Goal: Information Seeking & Learning: Learn about a topic

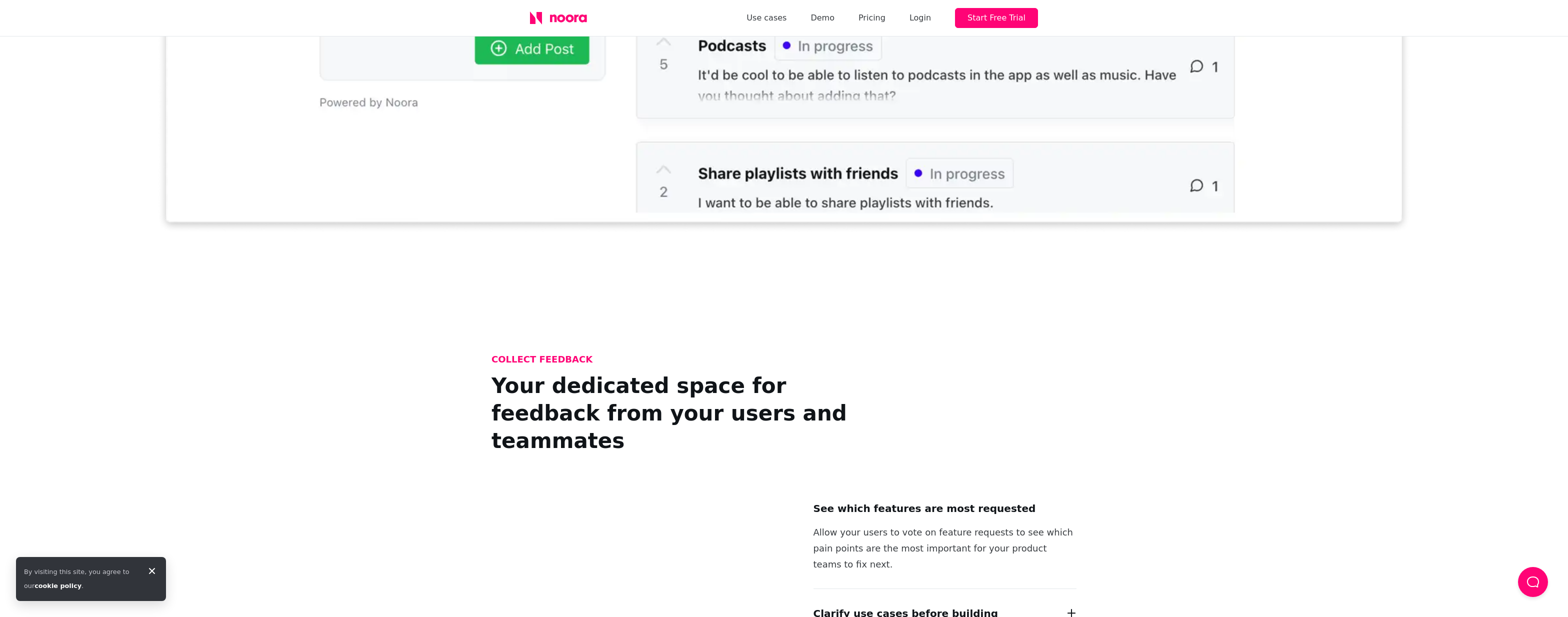
scroll to position [650, 0]
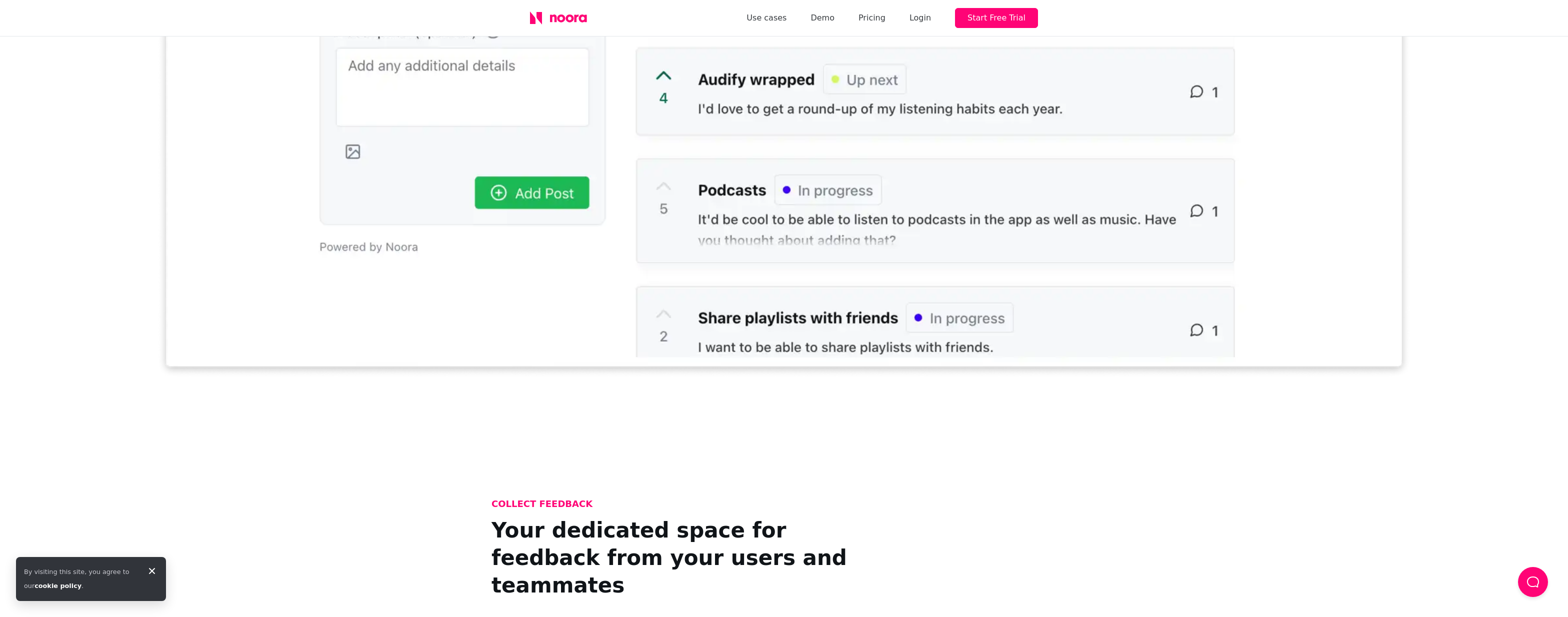
click at [573, 18] on icon at bounding box center [569, 18] width 8 height 8
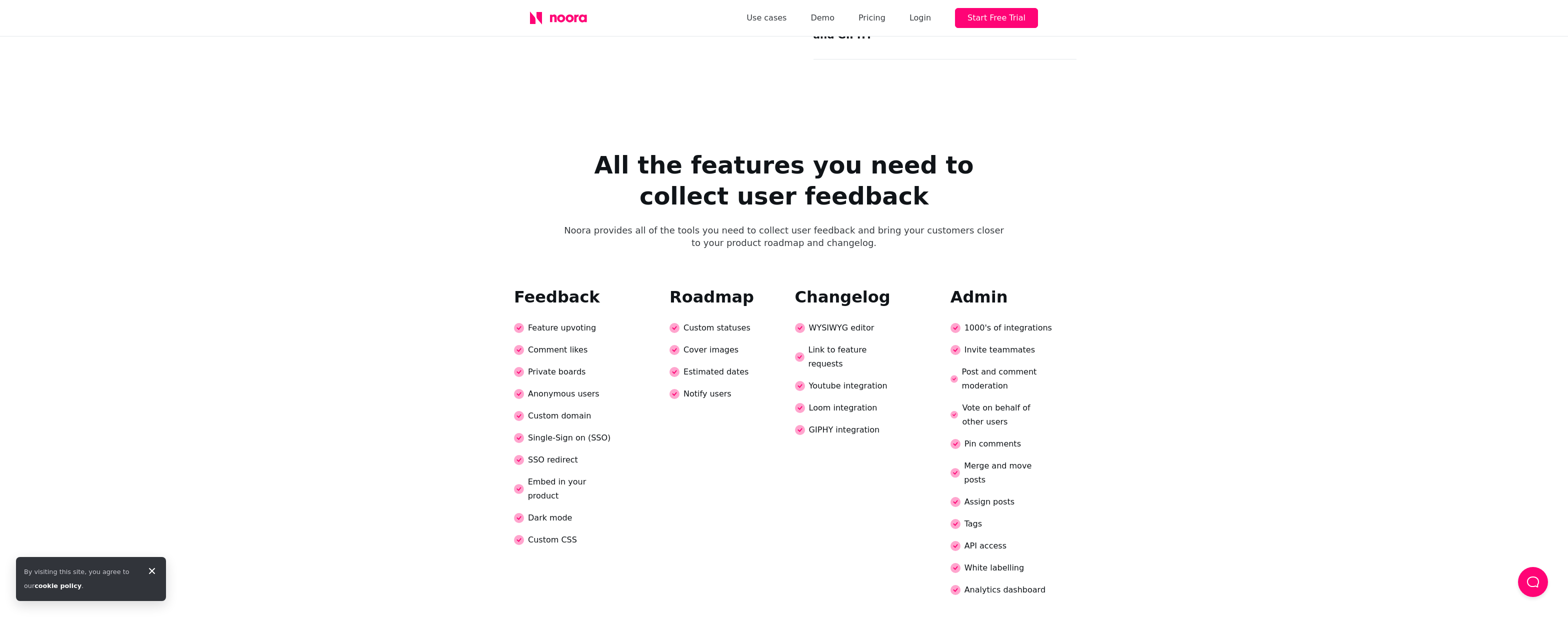
scroll to position [2149, 0]
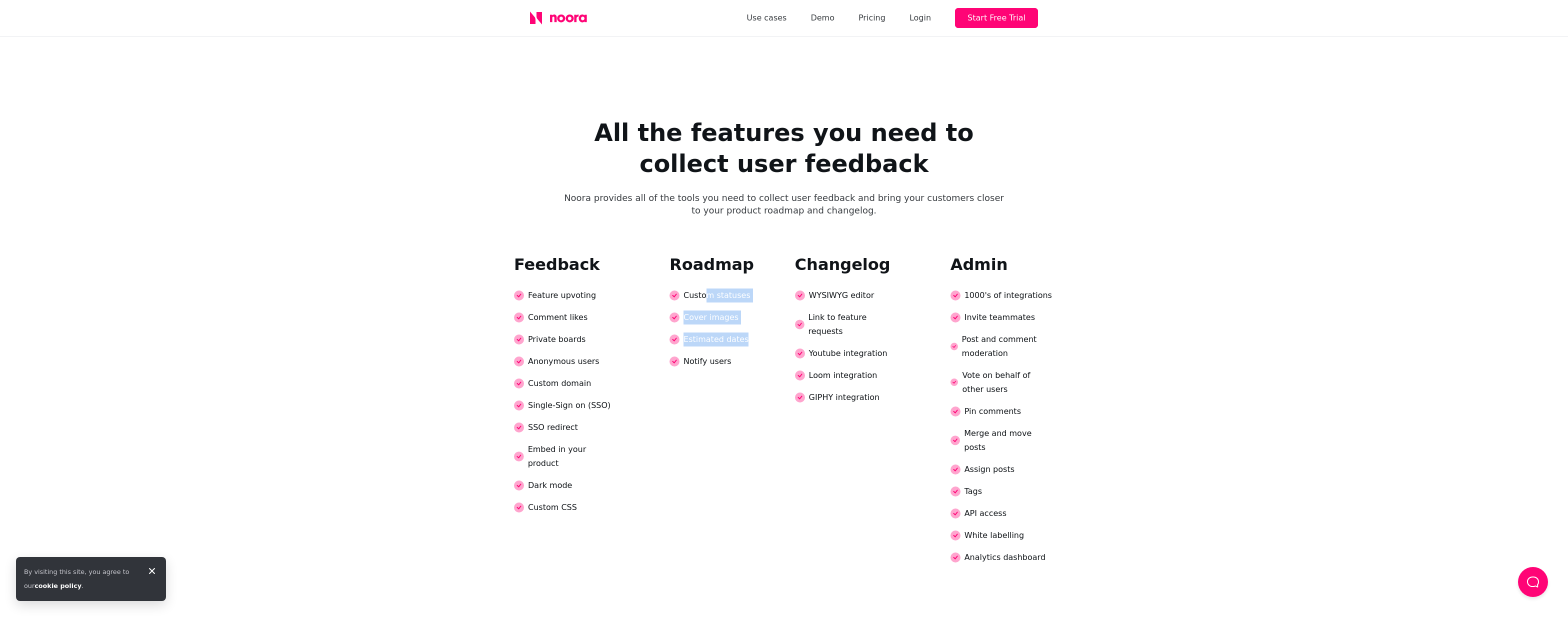
drag, startPoint x: 704, startPoint y: 239, endPoint x: 735, endPoint y: 305, distance: 72.9
click at [735, 305] on div "Roadmap Custom statuses Cover images Estimated dates Notify users" at bounding box center [721, 316] width 103 height 120
click at [735, 354] on div "Notify users" at bounding box center [721, 361] width 103 height 14
drag, startPoint x: 699, startPoint y: 286, endPoint x: 675, endPoint y: 243, distance: 49.2
click at [675, 256] on div "Roadmap Custom statuses Cover images Estimated dates Notify users" at bounding box center [721, 316] width 103 height 120
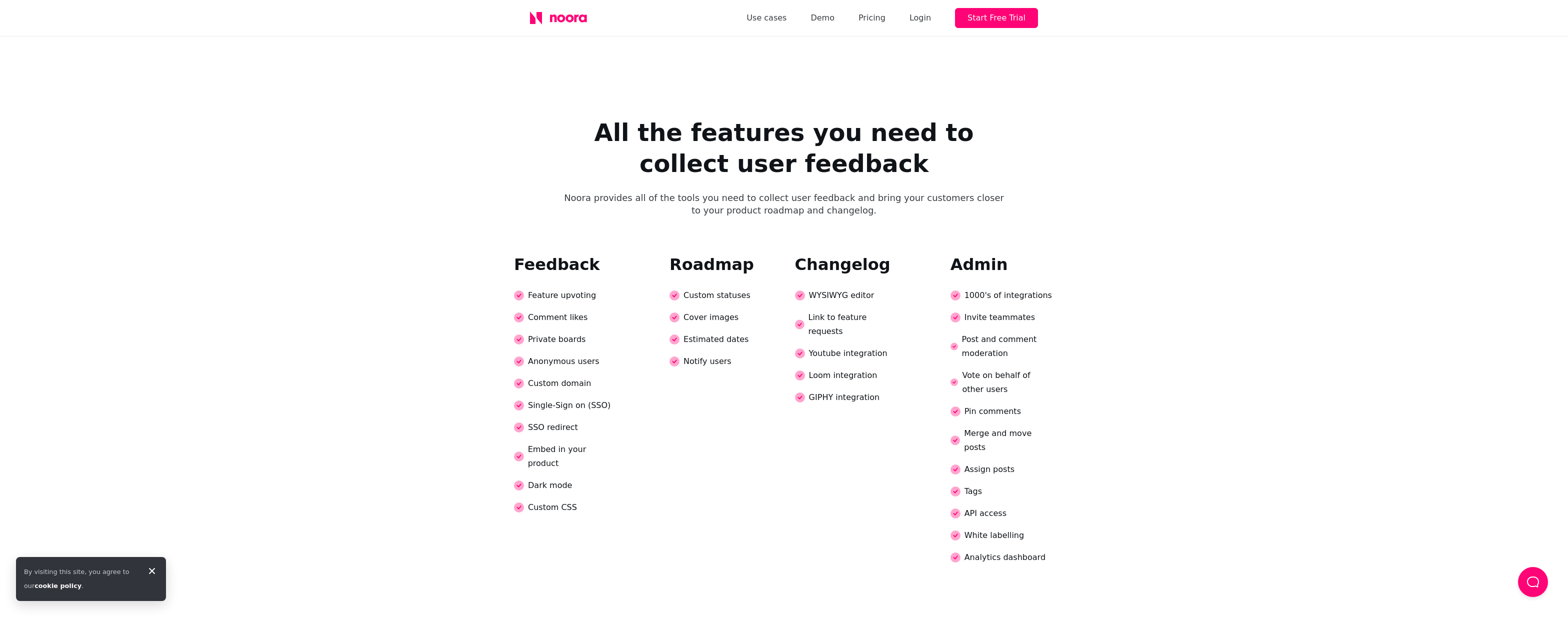
click at [675, 290] on circle at bounding box center [674, 295] width 10 height 10
drag, startPoint x: 838, startPoint y: 236, endPoint x: 873, endPoint y: 311, distance: 82.8
click at [872, 310] on div "Changelog WYSIWYG editor Link to feature requests Youtube integration Loom inte…" at bounding box center [847, 334] width 103 height 156
drag, startPoint x: 875, startPoint y: 326, endPoint x: 838, endPoint y: 260, distance: 75.7
click at [838, 260] on div "Changelog WYSIWYG editor Link to feature requests Youtube integration Loom inte…" at bounding box center [847, 334] width 103 height 156
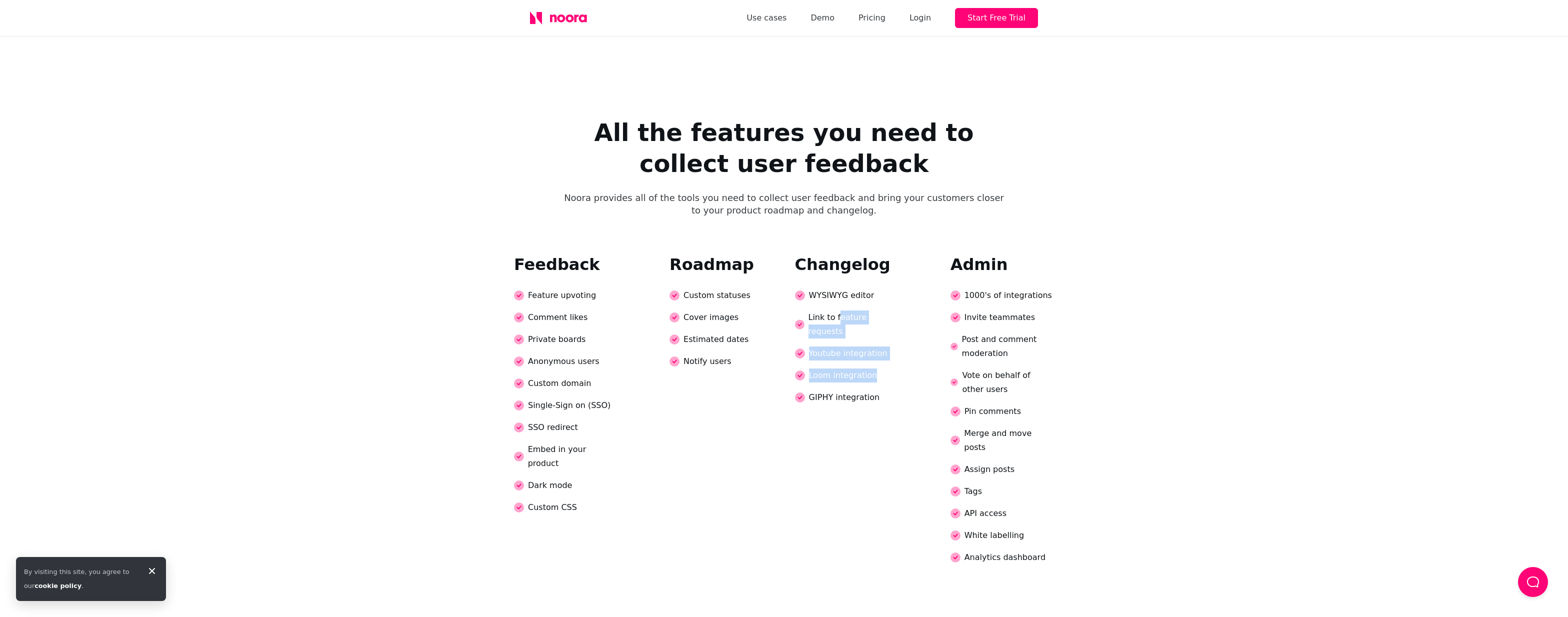
click at [838, 310] on div "Link to feature requests" at bounding box center [847, 324] width 103 height 28
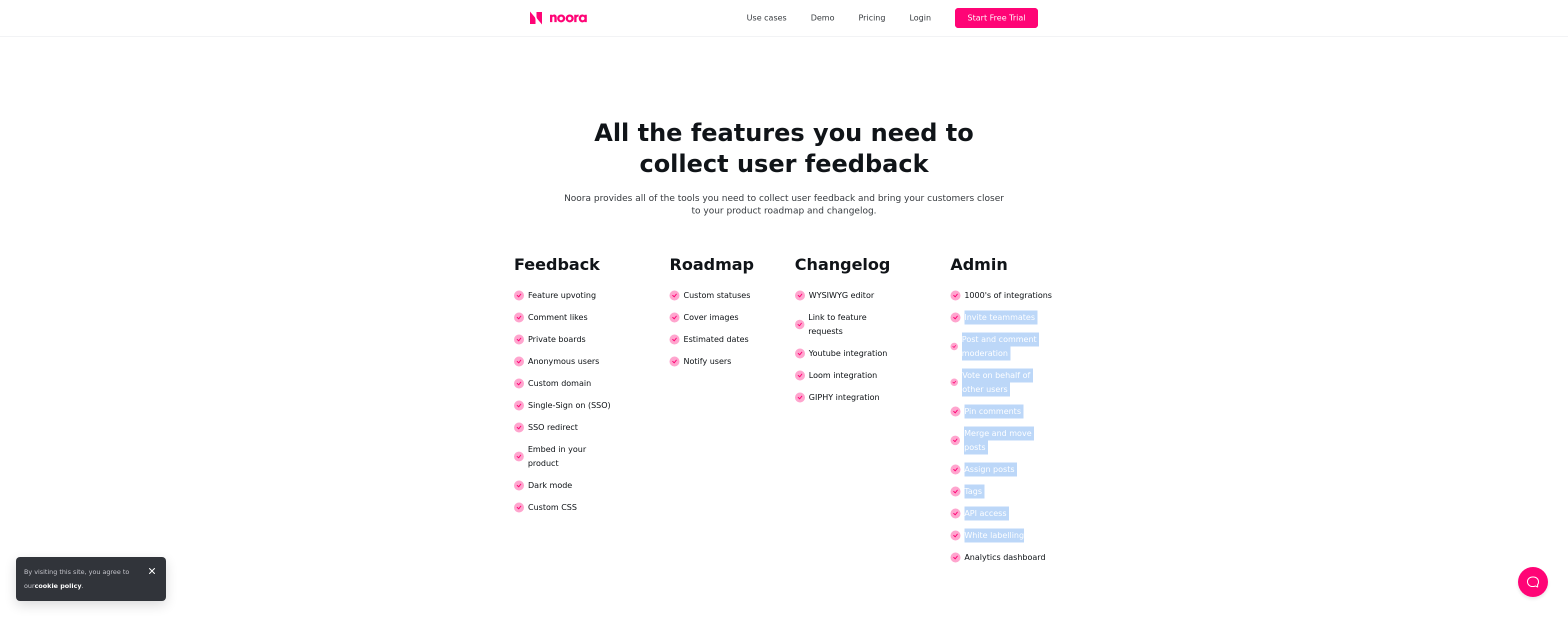
drag, startPoint x: 947, startPoint y: 262, endPoint x: 991, endPoint y: 474, distance: 216.5
click at [991, 474] on div "Changelog WYSIWYG editor Link to feature requests Youtube integration Loom inte…" at bounding box center [925, 414] width 259 height 316
click at [996, 528] on div "White labelling" at bounding box center [1003, 535] width 103 height 14
drag, startPoint x: 1017, startPoint y: 477, endPoint x: 964, endPoint y: 340, distance: 146.9
click at [964, 340] on div "Admin 1000's of integrations Invite teammates Post and comment moderation Vote …" at bounding box center [1003, 414] width 103 height 316
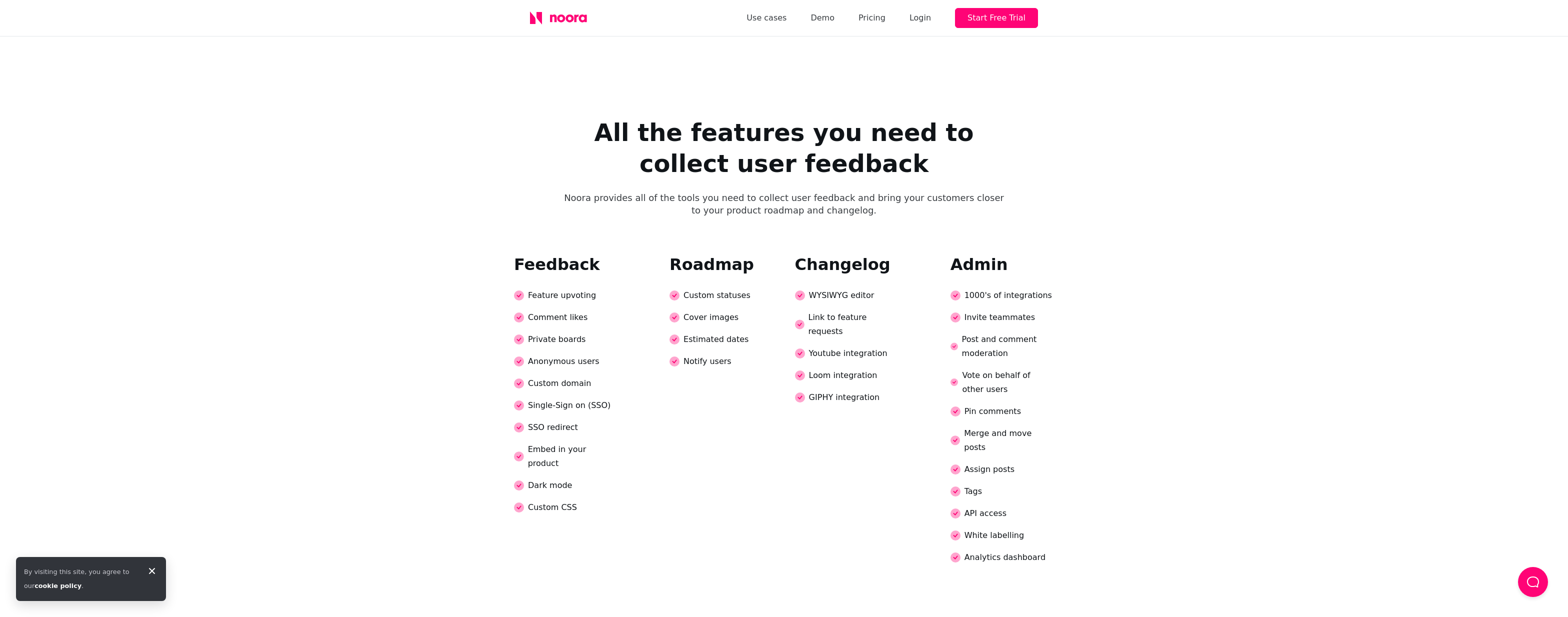
click at [964, 340] on div "Admin 1000's of integrations Invite teammates Post and comment moderation Vote …" at bounding box center [1003, 414] width 103 height 316
drag, startPoint x: 957, startPoint y: 309, endPoint x: 1048, endPoint y: 459, distance: 175.4
click at [1048, 459] on div "Admin 1000's of integrations Invite teammates Post and comment moderation Vote …" at bounding box center [1003, 414] width 103 height 316
click at [1049, 528] on div "White labelling" at bounding box center [1003, 535] width 103 height 14
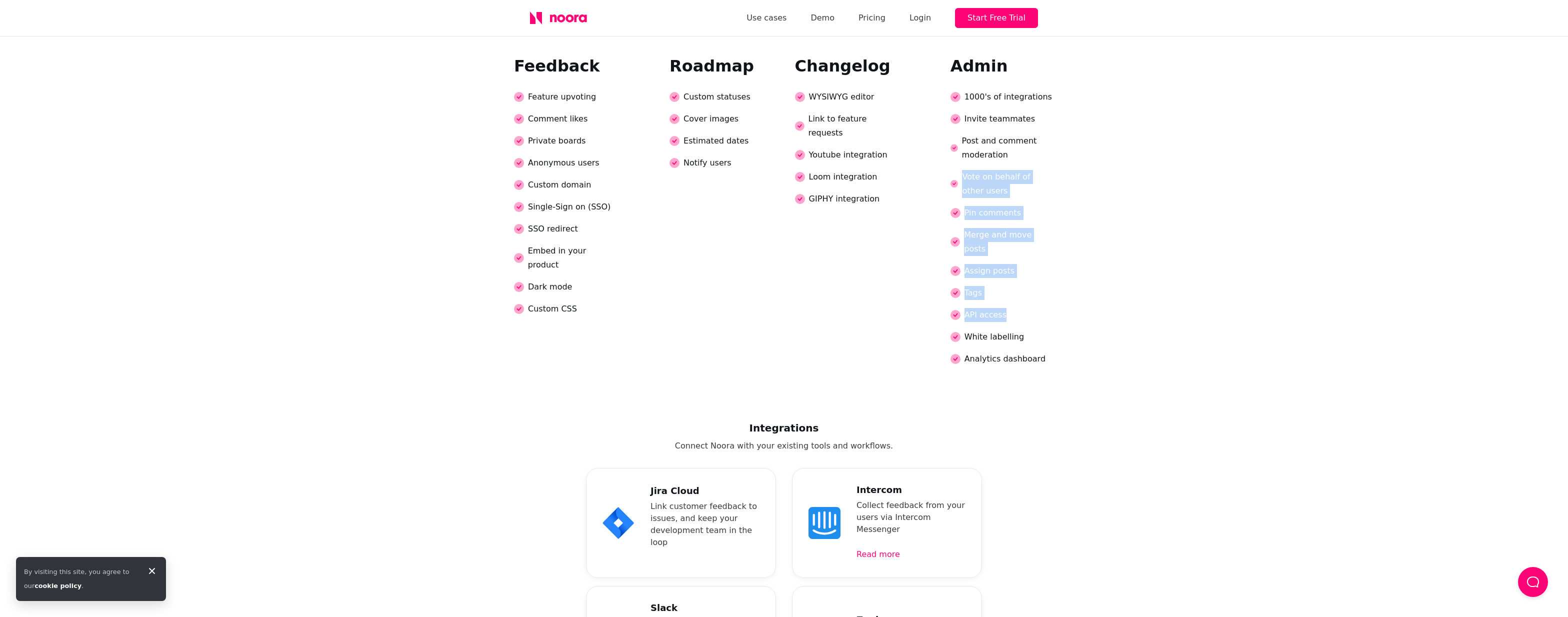
scroll to position [2649, 0]
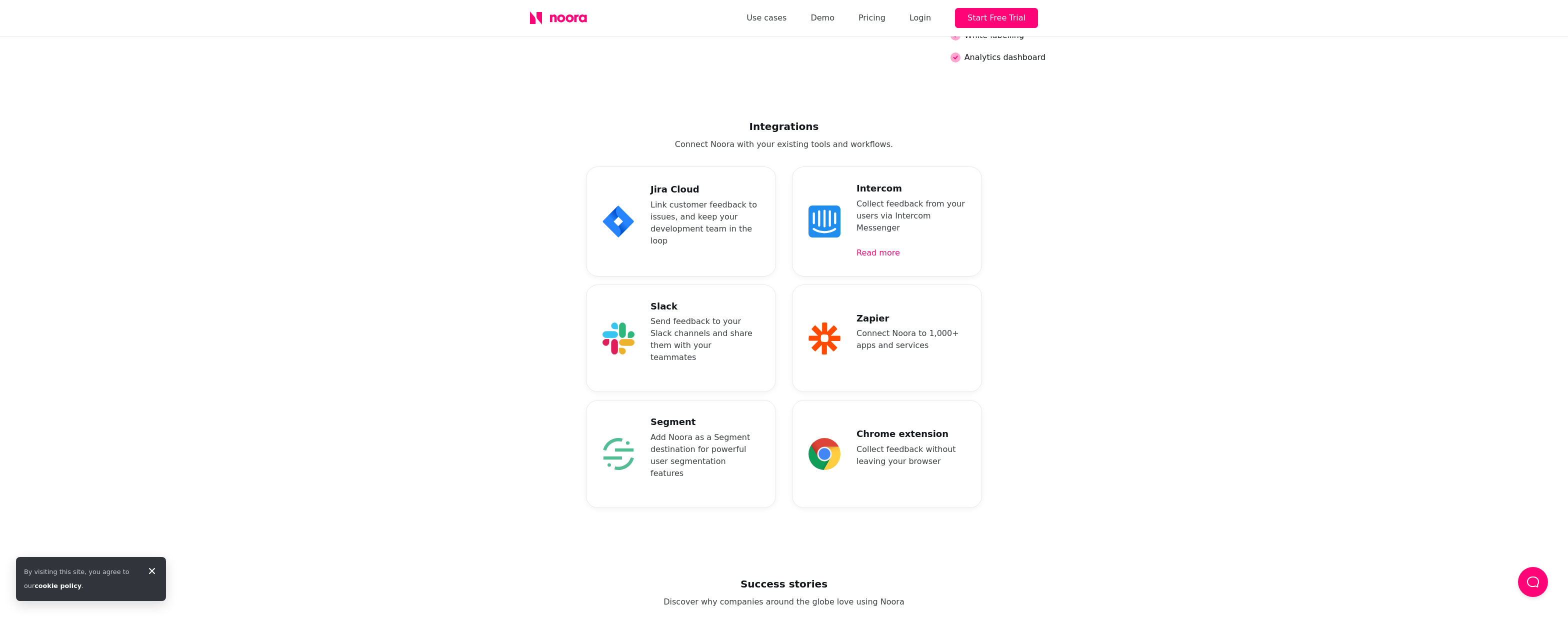
drag, startPoint x: 472, startPoint y: 173, endPoint x: 352, endPoint y: 178, distance: 120.1
click at [472, 173] on div "Integrations Connect Noora with your existing tools and workflows. Jira Cloud L…" at bounding box center [784, 309] width 1568 height 473
click at [478, 232] on div "Integrations Connect Noora with your existing tools and workflows. Jira Cloud L…" at bounding box center [784, 309] width 1568 height 473
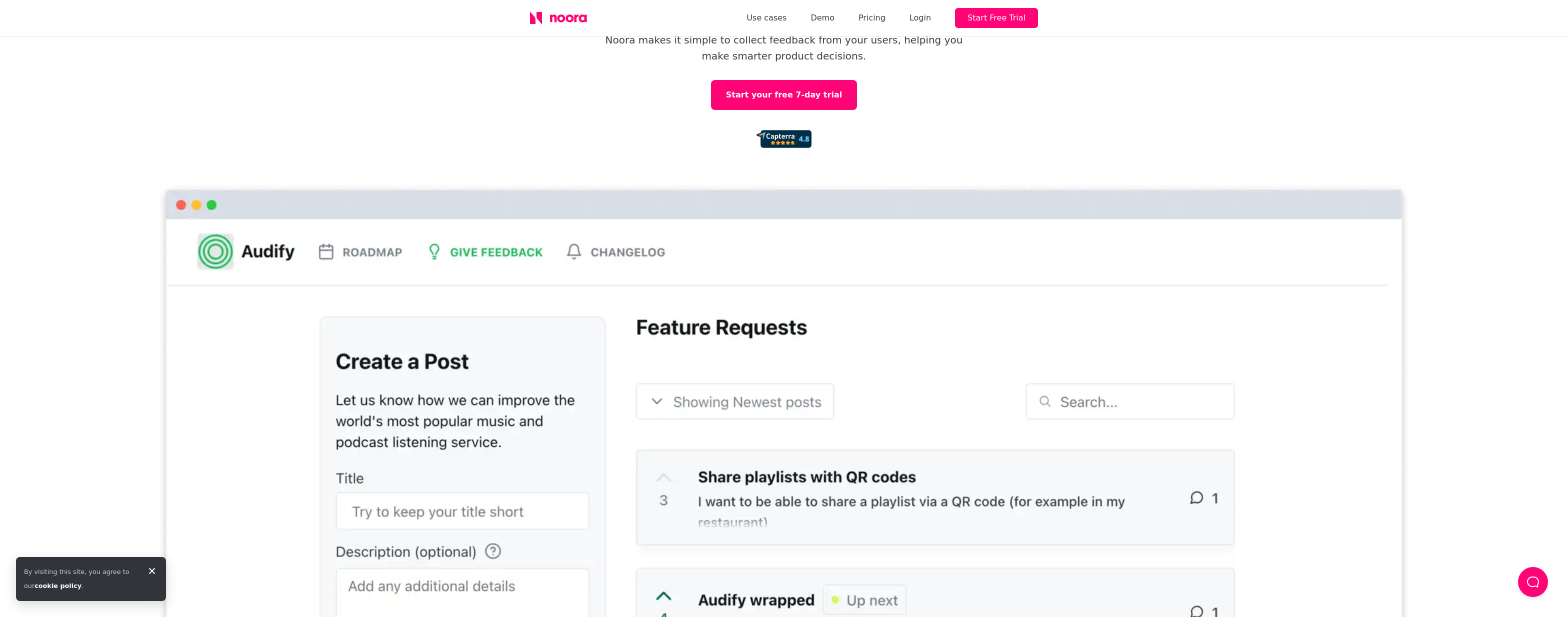
scroll to position [0, 0]
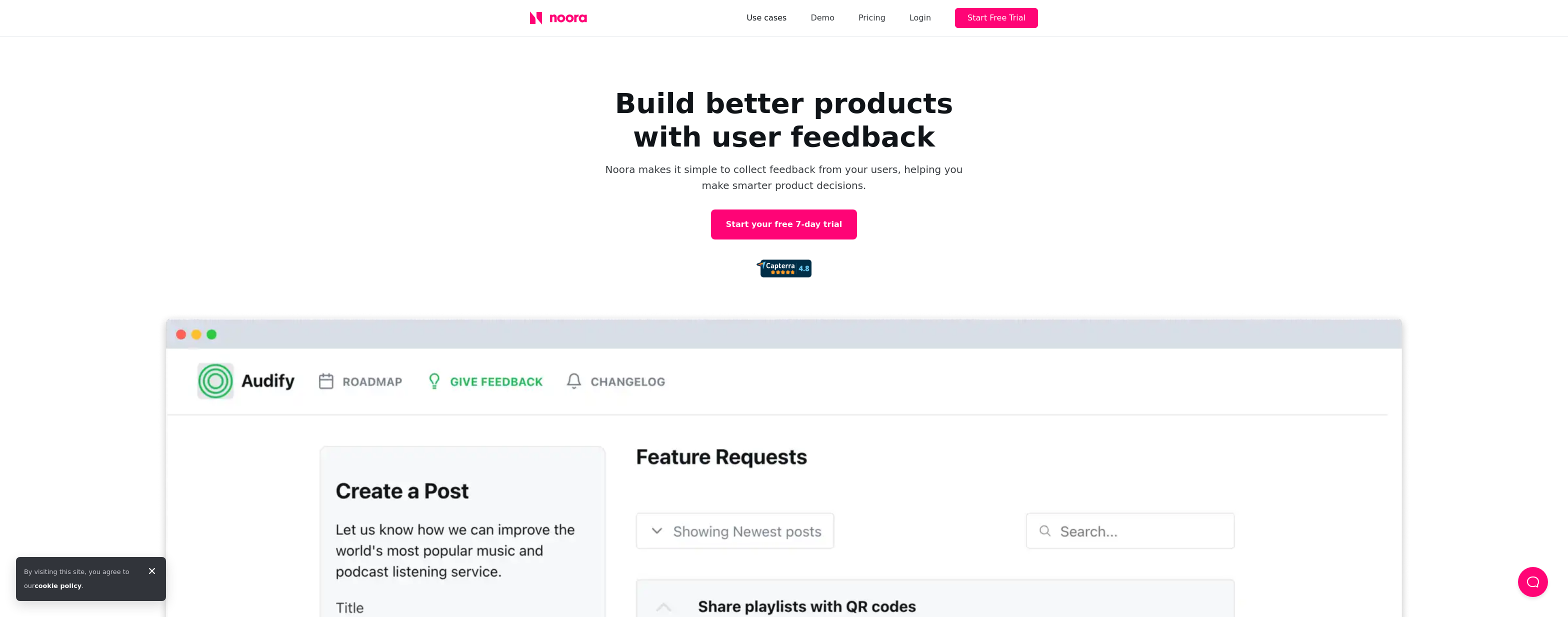
click at [785, 14] on link "Use cases" at bounding box center [766, 18] width 40 height 14
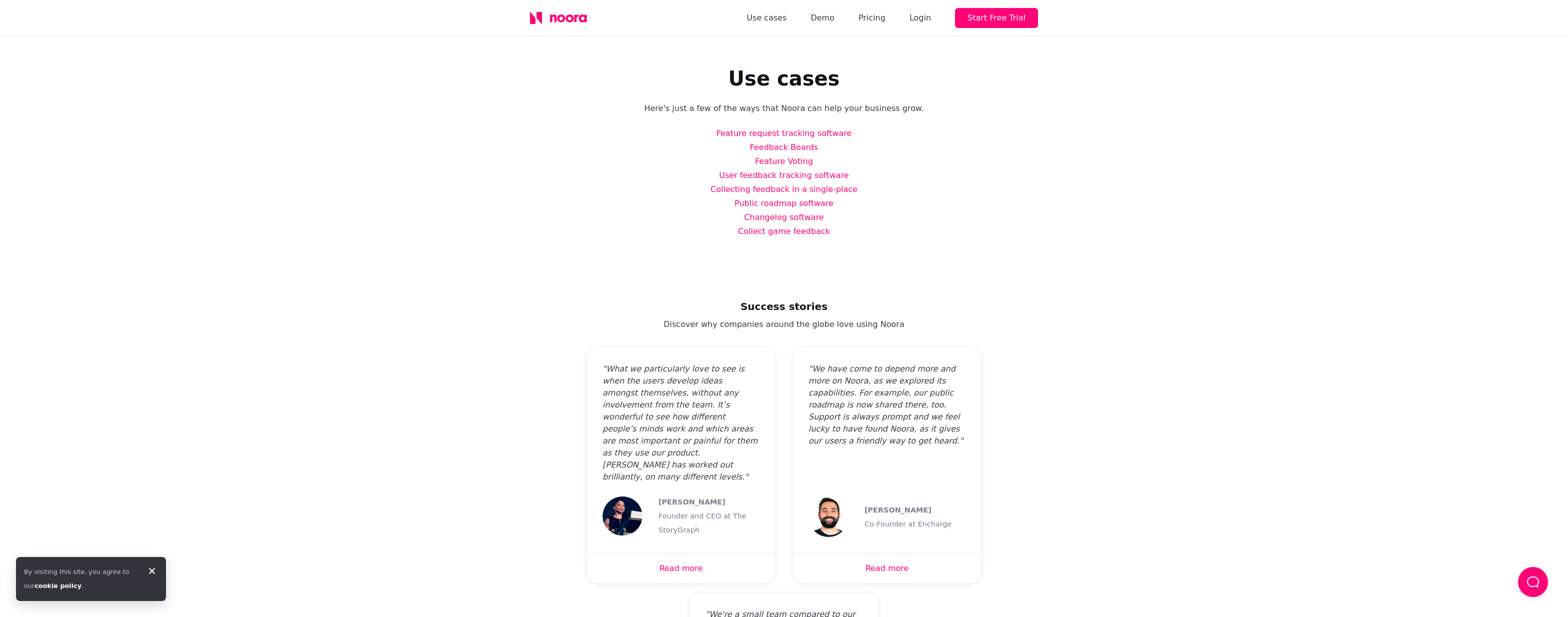
click at [632, 167] on div "Feature request tracking software Feedback Boards Feature Voting User feedback …" at bounding box center [784, 183] width 508 height 112
